Goal: Transaction & Acquisition: Purchase product/service

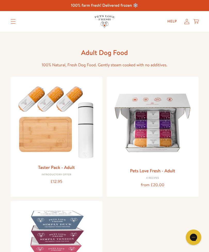
click at [188, 24] on icon at bounding box center [186, 21] width 5 height 5
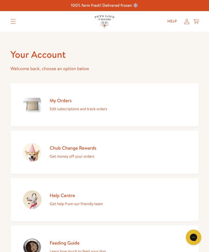
click at [146, 113] on link "My Orders Edit subscriptions and track orders" at bounding box center [105, 104] width 188 height 43
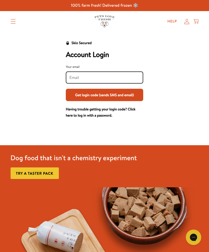
click at [77, 75] on input "Your email" at bounding box center [104, 78] width 70 height 6
type input "soniamabbott@hotmail.co.uk"
click at [132, 97] on button "Get login code (sends SMS and email)" at bounding box center [104, 95] width 77 height 12
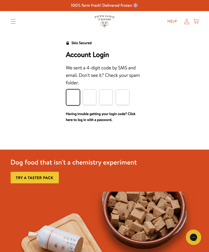
click at [74, 101] on input "Please enter your pin code" at bounding box center [72, 96] width 13 height 15
type input "5"
type input "3"
type input "6"
type input "8"
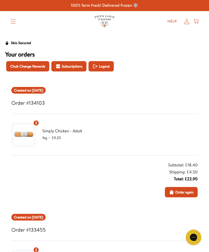
click at [185, 193] on span "Order again" at bounding box center [184, 192] width 18 height 6
click at [75, 62] on button "Subscriptions" at bounding box center [68, 66] width 35 height 10
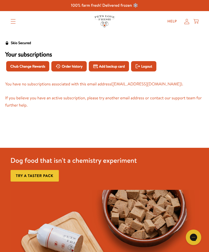
click at [68, 69] on span "Order history" at bounding box center [72, 66] width 21 height 6
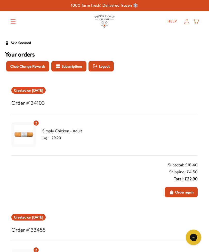
click at [70, 69] on button "Subscriptions" at bounding box center [68, 66] width 35 height 10
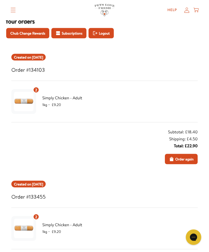
scroll to position [34, 0]
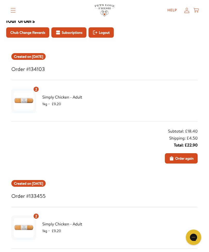
click at [39, 86] on div "Created on Sep 19, 2025 Order #134103 2 Simply Chicken - Adult 1kg ・ £9.20 Subt…" at bounding box center [104, 108] width 186 height 110
click at [37, 90] on div "2" at bounding box center [36, 89] width 6 height 6
click at [140, 203] on div "Created on Sep 5, 2025 Order #133455 2 Simply Chicken - Adult 1kg ・ £9.20 Subto…" at bounding box center [104, 235] width 186 height 110
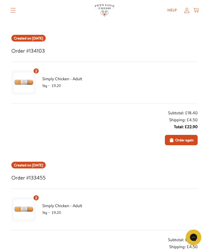
scroll to position [52, 0]
click at [180, 140] on span "Order again" at bounding box center [184, 140] width 18 height 6
click at [184, 141] on span "Order again" at bounding box center [184, 140] width 18 height 6
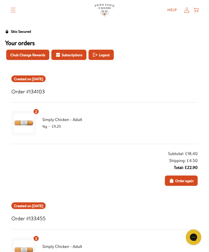
scroll to position [0, 0]
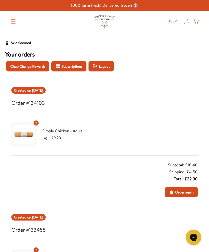
click at [198, 17] on div "Help My account Cart" at bounding box center [181, 21] width 38 height 10
click at [197, 21] on icon at bounding box center [195, 22] width 5 height 6
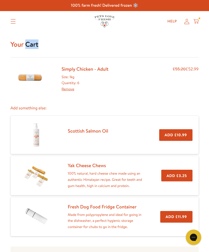
click at [208, 41] on div "Your Cart Simply Chicken - Adult Size: 1kg Quantity: 6 Remove £55.20 £52.99 Add…" at bounding box center [104, 174] width 209 height 285
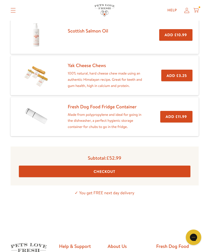
scroll to position [269, 0]
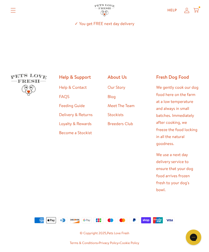
click at [194, 13] on icon at bounding box center [195, 10] width 5 height 6
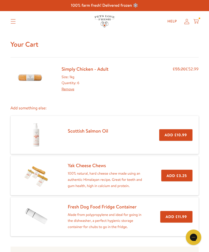
click at [68, 94] on div "Simply Chicken - Adult Size: 1kg Quantity: 6 Remove £55.20 £52.99" at bounding box center [105, 78] width 188 height 43
click at [71, 91] on link "Remove" at bounding box center [68, 88] width 13 height 5
click at [73, 84] on div "Size: 1kg Quantity: 6 Remove" at bounding box center [85, 83] width 47 height 18
click at [76, 84] on div "Size: 1kg Quantity: 6 Remove" at bounding box center [85, 83] width 47 height 18
click at [70, 86] on link "Remove" at bounding box center [68, 88] width 13 height 5
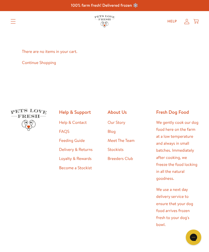
click at [187, 22] on icon at bounding box center [186, 21] width 5 height 5
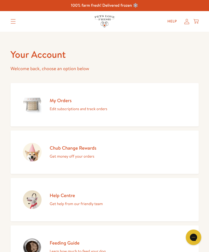
click at [15, 24] on summary "Translation missing: en.sections.header.menu" at bounding box center [12, 21] width 13 height 13
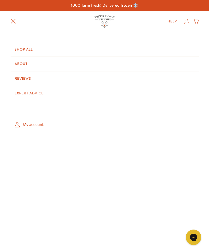
click at [30, 123] on link "My account" at bounding box center [105, 124] width 188 height 15
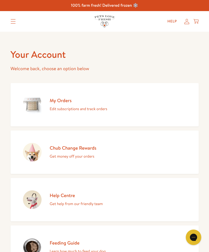
click at [63, 104] on div "My Orders Edit subscriptions and track orders" at bounding box center [78, 104] width 57 height 15
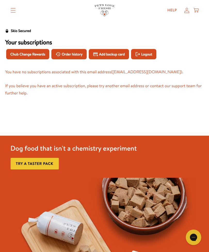
scroll to position [13, 0]
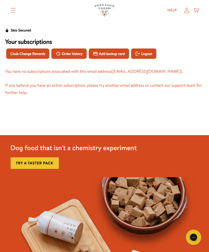
click at [69, 54] on span "Order history" at bounding box center [72, 54] width 21 height 6
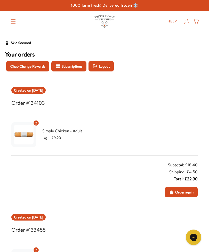
click at [179, 191] on span "Order again" at bounding box center [184, 192] width 18 height 6
click at [198, 22] on icon at bounding box center [195, 22] width 5 height 6
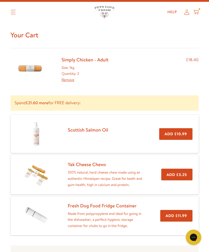
scroll to position [9, 0]
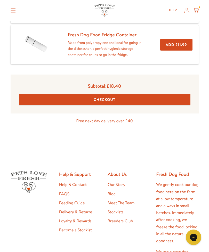
click at [145, 101] on button "Checkout" at bounding box center [104, 100] width 171 height 12
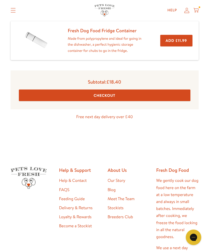
scroll to position [197, 0]
